Goal: Task Accomplishment & Management: Manage account settings

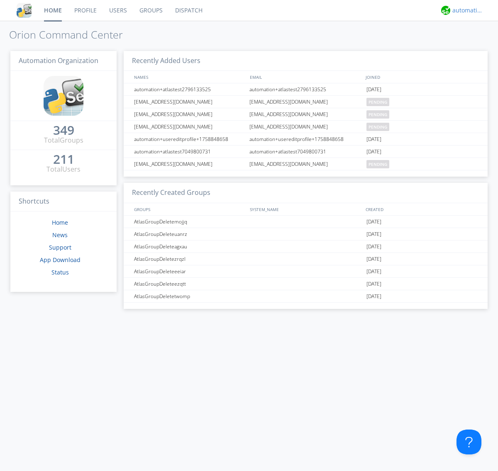
click at [466, 10] on div "automation+atlas" at bounding box center [467, 10] width 31 height 8
click at [472, 29] on div "Settings" at bounding box center [472, 29] width 43 height 15
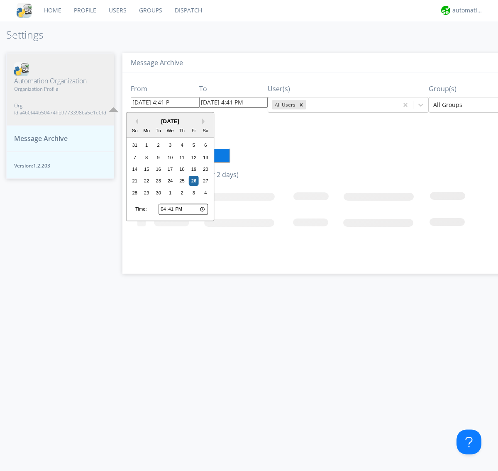
type input "[DATE] 4:41 PM"
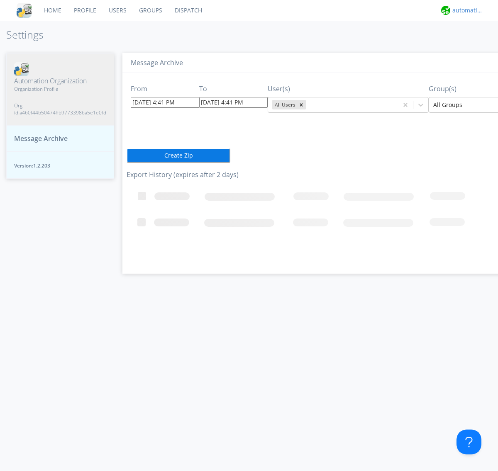
click at [466, 10] on div "automation+atlas" at bounding box center [467, 10] width 31 height 8
